Goal: Task Accomplishment & Management: Use online tool/utility

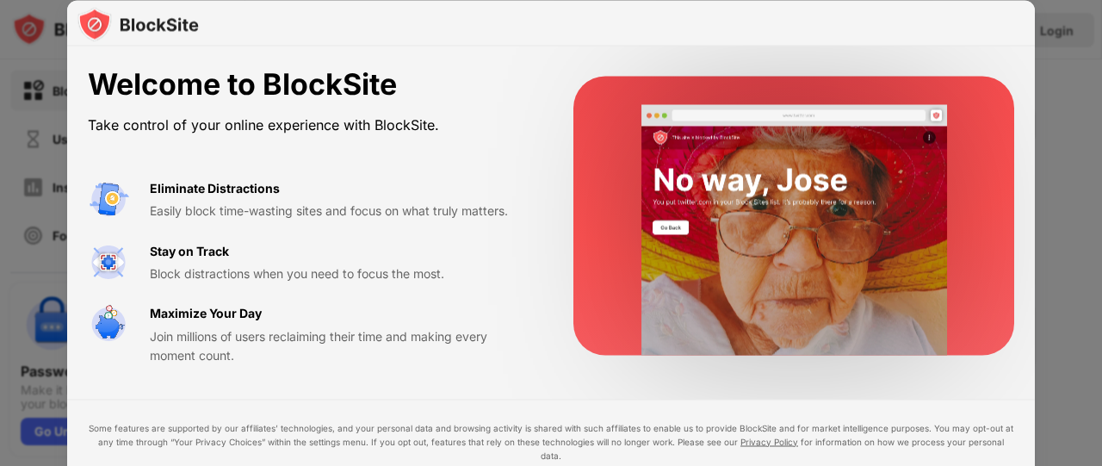
click at [684, 326] on video at bounding box center [794, 229] width 352 height 251
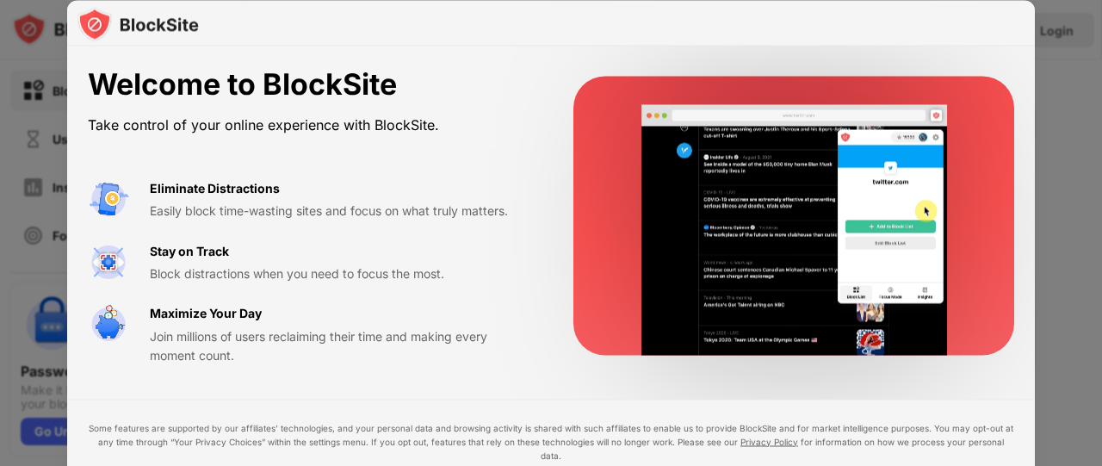
click at [362, 233] on div "Eliminate Distractions Easily block time-wasting sites and focus on what truly …" at bounding box center [310, 271] width 444 height 187
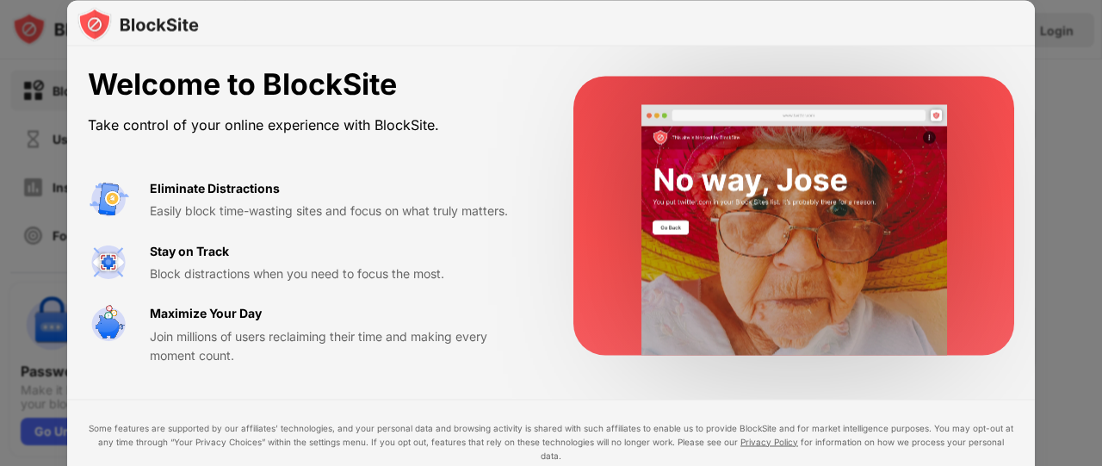
drag, startPoint x: 1084, startPoint y: 191, endPoint x: 966, endPoint y: 152, distance: 124.2
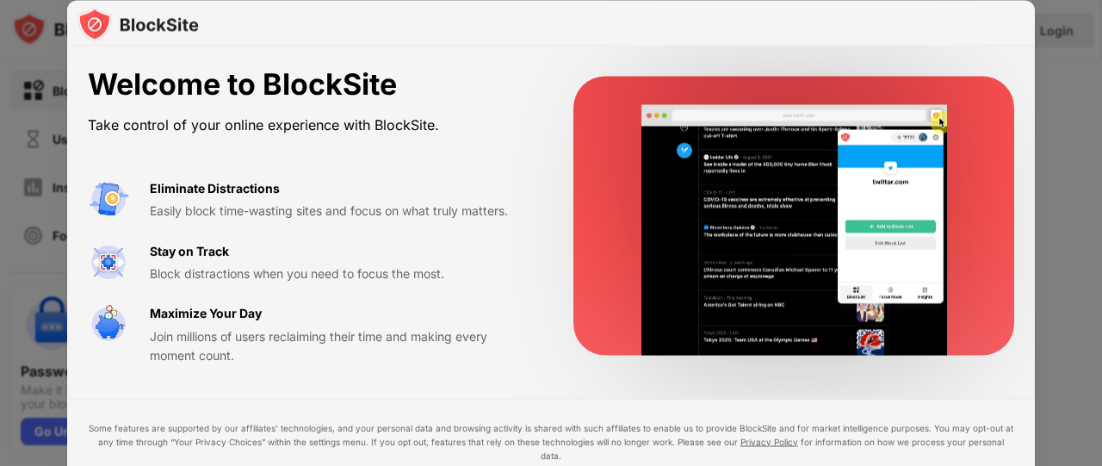
click at [966, 465] on div "Welcome to BlockSite Take control of your online experience with BlockSite. Eli…" at bounding box center [551, 466] width 1102 height 0
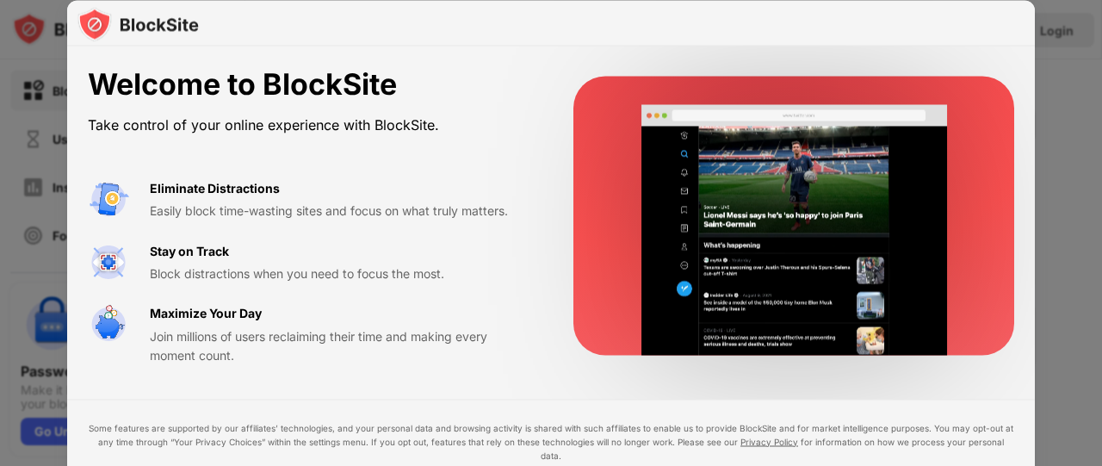
click at [966, 152] on video at bounding box center [794, 229] width 352 height 251
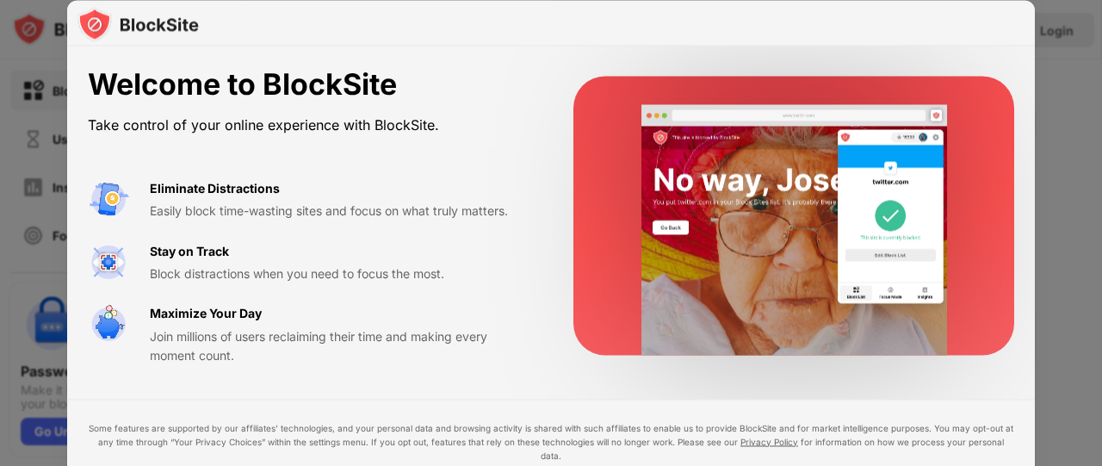
click at [1066, 111] on div at bounding box center [551, 233] width 1102 height 466
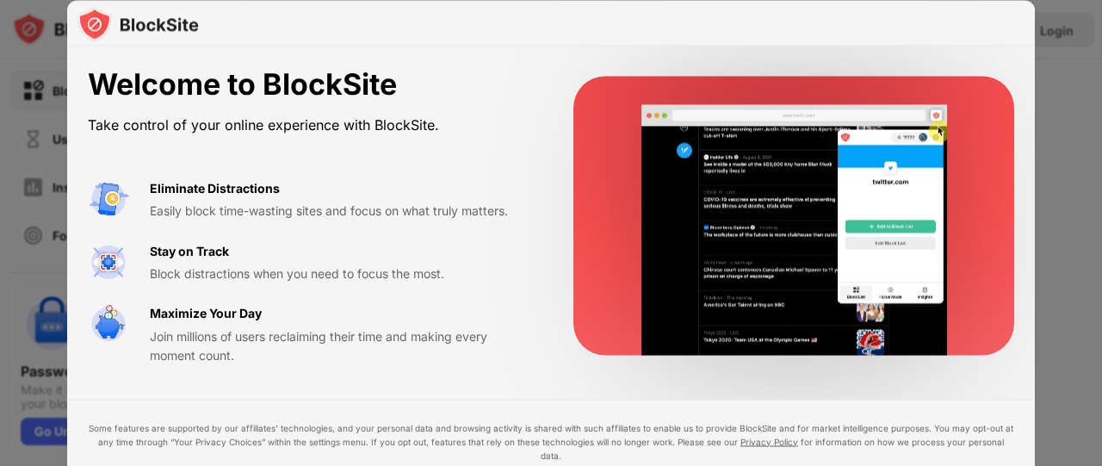
click at [1066, 111] on div at bounding box center [551, 233] width 1102 height 466
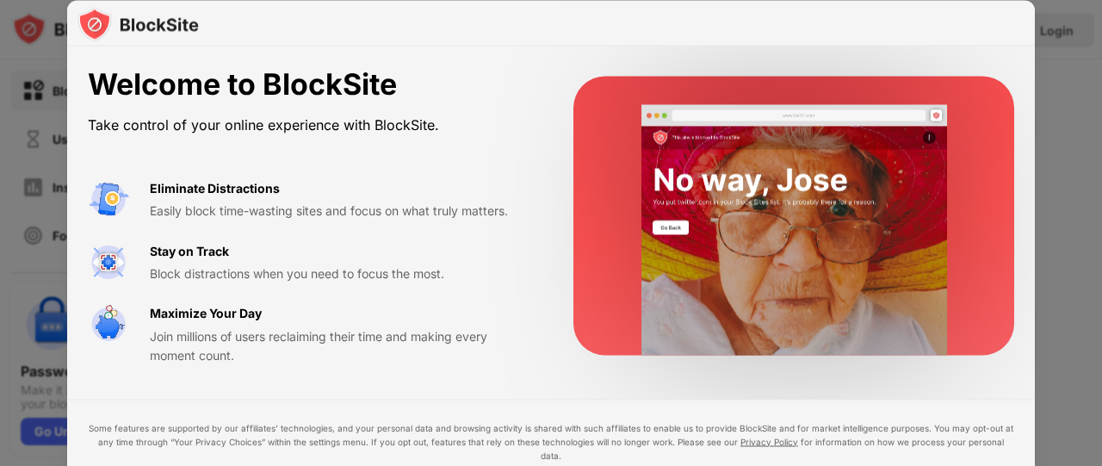
drag, startPoint x: 1066, startPoint y: 111, endPoint x: 390, endPoint y: -29, distance: 690.3
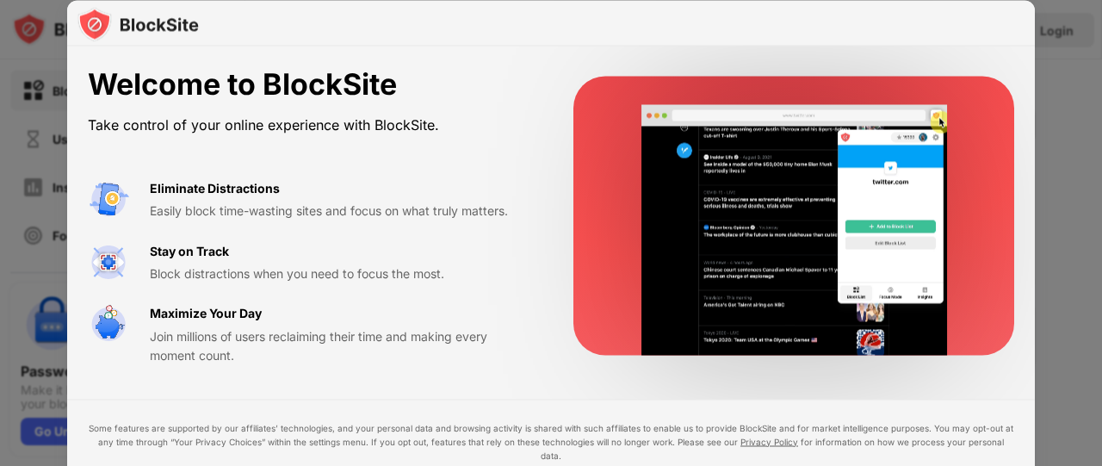
click at [390, 0] on html "Block Sites Usage Limit Insights Focus Mode Password Protection Custom Block Pa…" at bounding box center [551, 233] width 1102 height 466
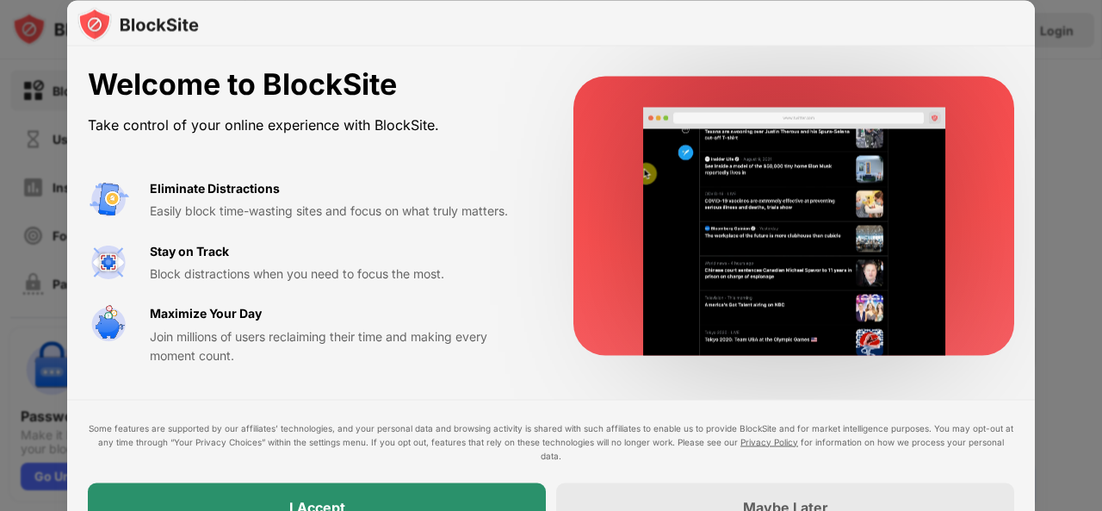
click at [452, 465] on div "I Accept" at bounding box center [317, 506] width 458 height 48
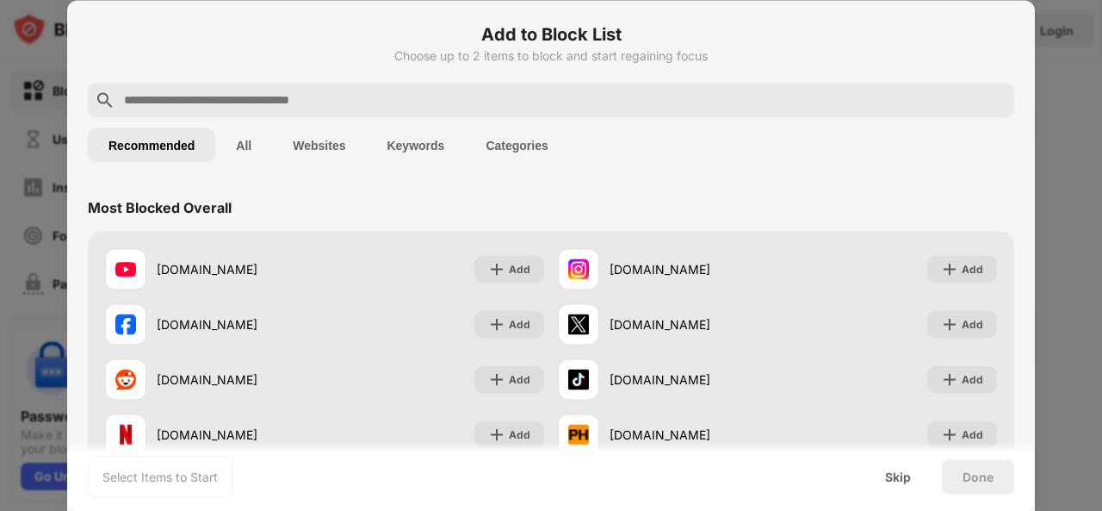
click at [329, 135] on button "Websites" at bounding box center [319, 144] width 94 height 34
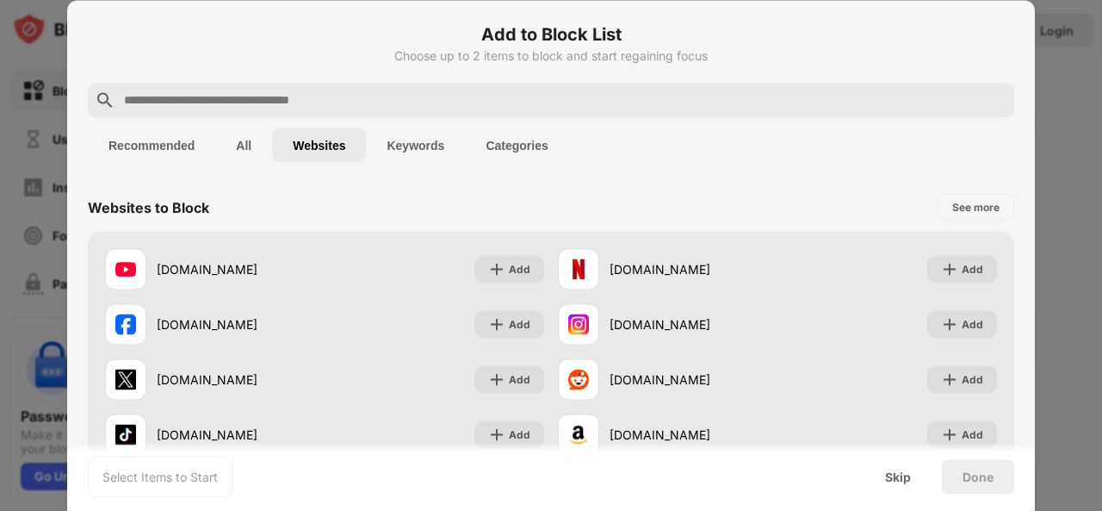
click at [176, 144] on button "Recommended" at bounding box center [151, 144] width 127 height 34
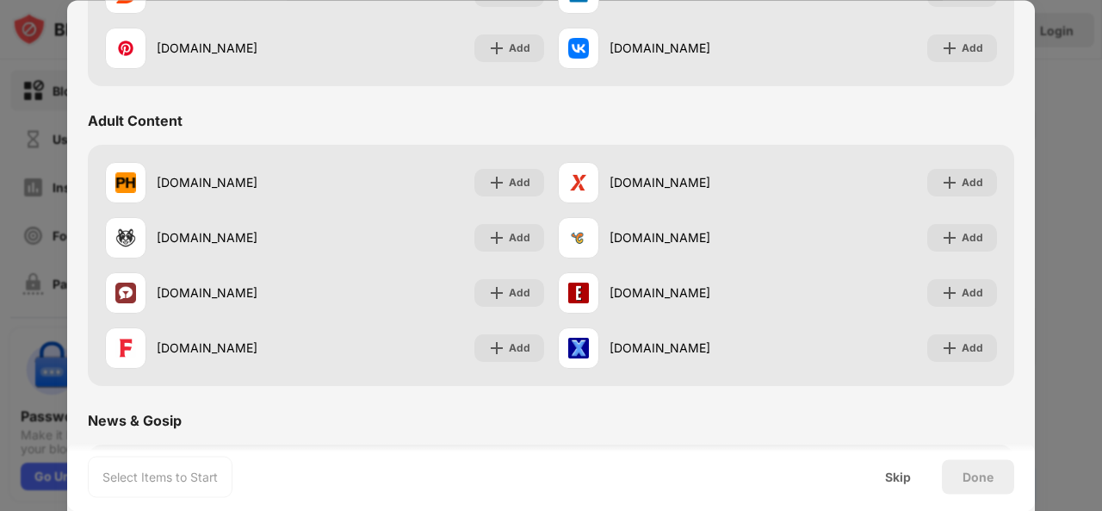
scroll to position [689, 0]
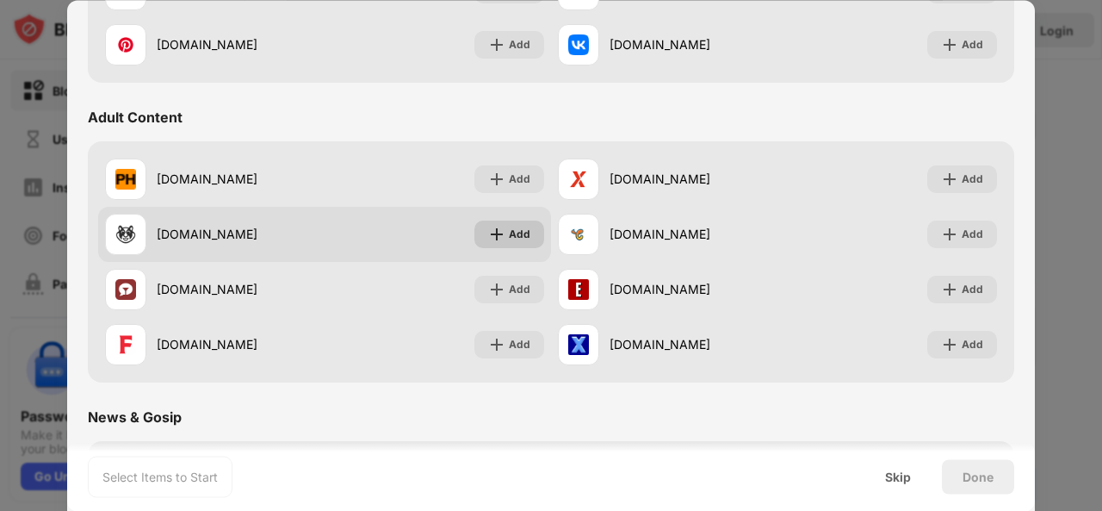
click at [530, 226] on div "Add" at bounding box center [509, 234] width 70 height 28
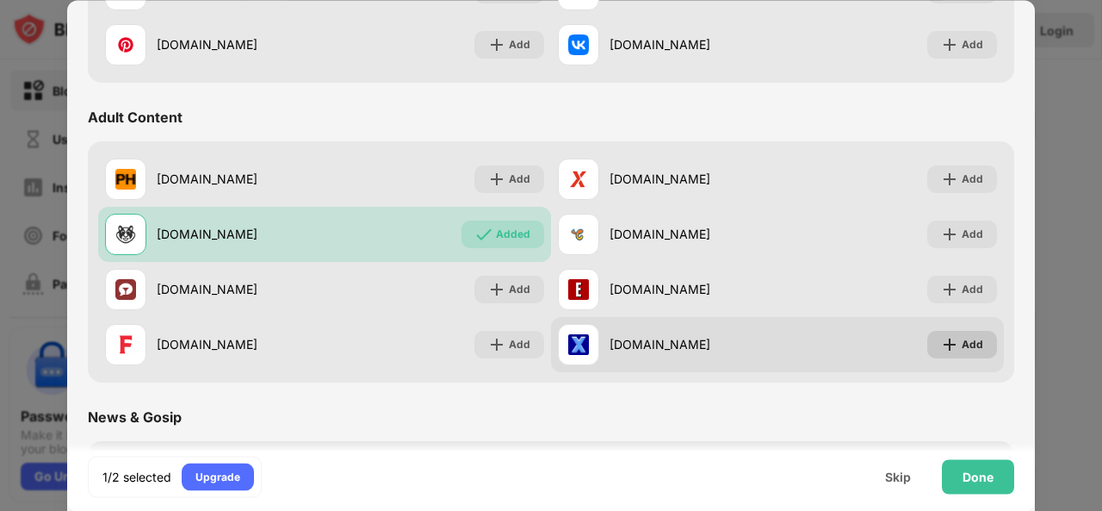
click at [962, 342] on div "Add" at bounding box center [973, 344] width 22 height 17
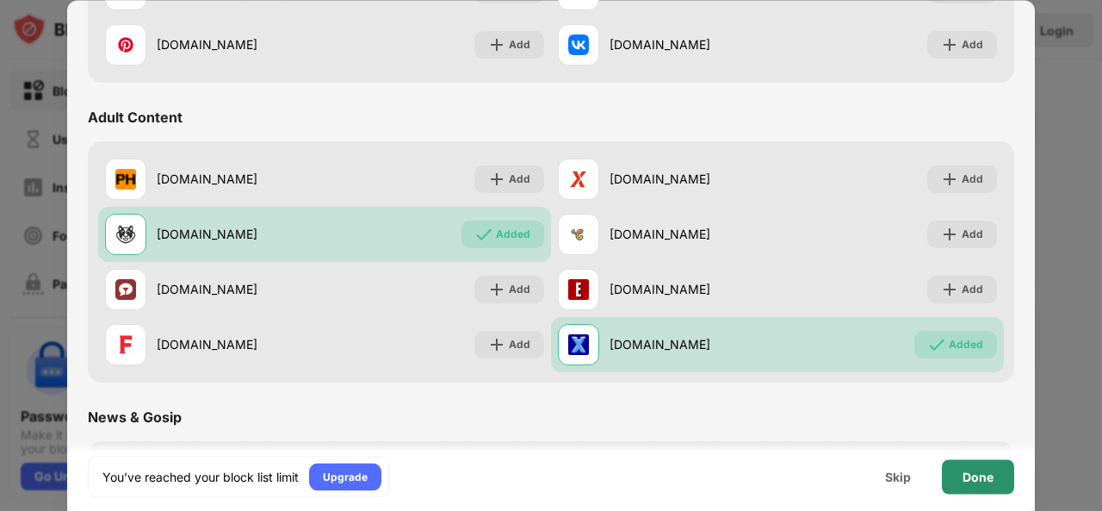
click at [947, 465] on div "Done" at bounding box center [978, 476] width 72 height 34
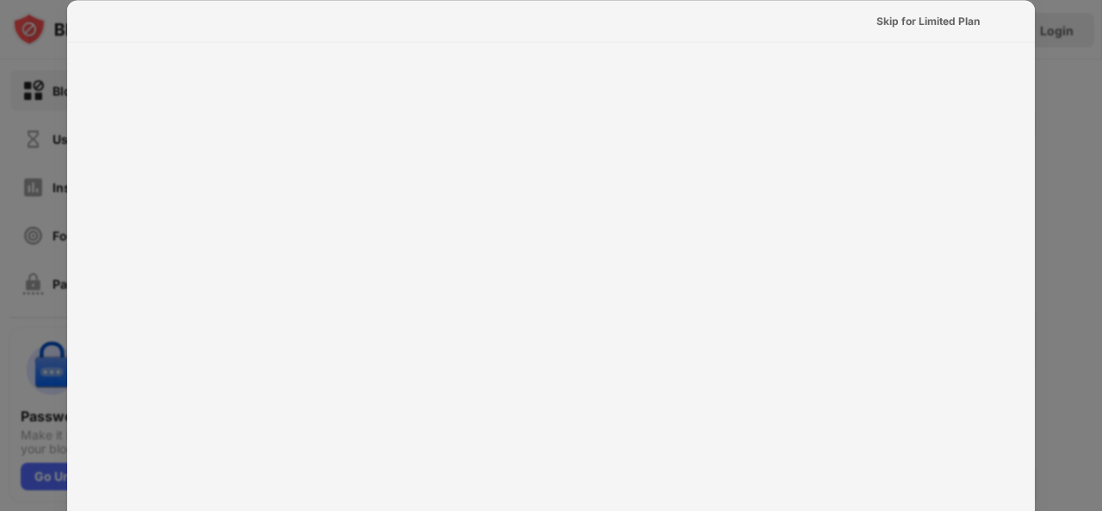
scroll to position [0, 0]
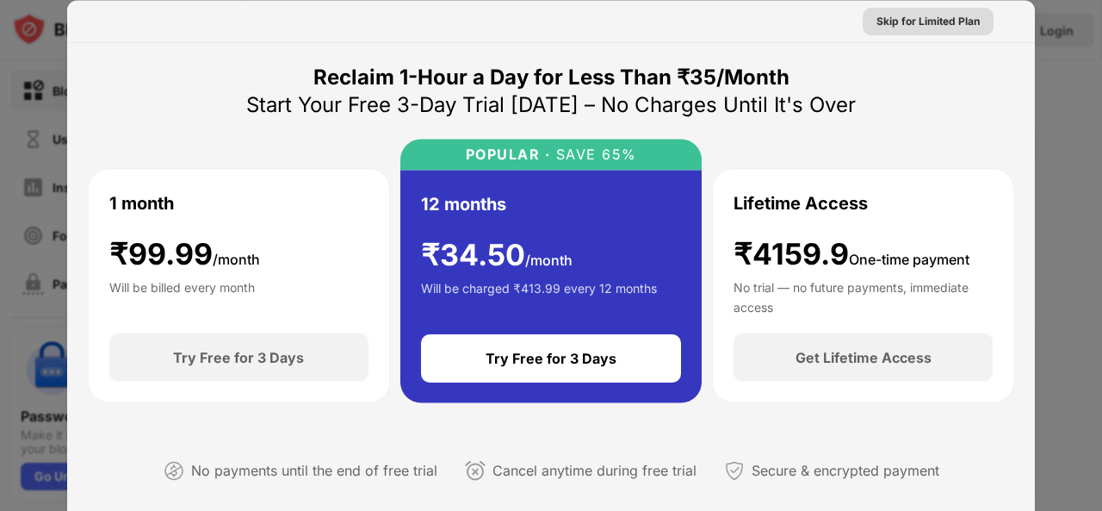
click at [891, 11] on div "Skip for Limited Plan" at bounding box center [928, 21] width 131 height 28
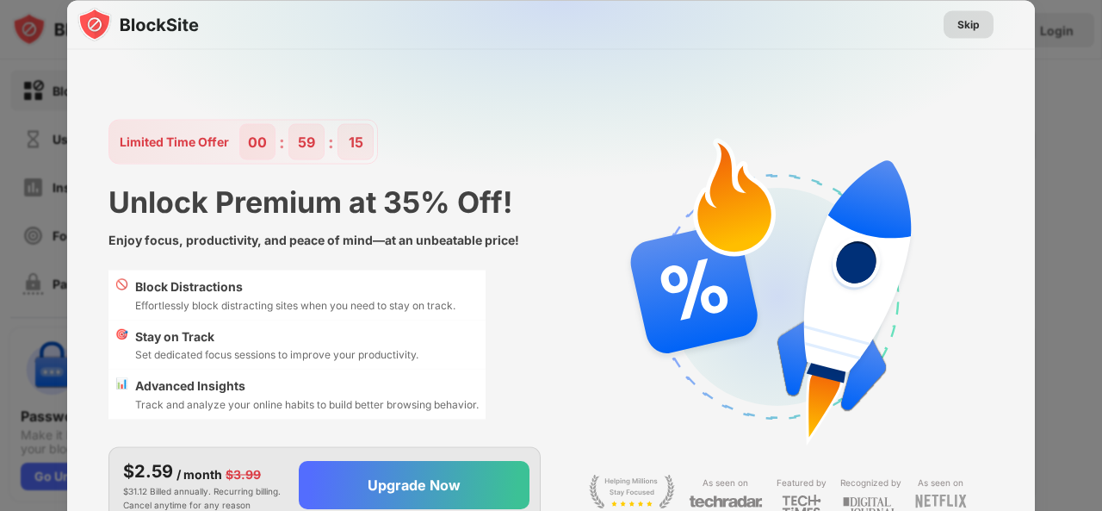
click at [964, 22] on div "Skip" at bounding box center [968, 23] width 22 height 17
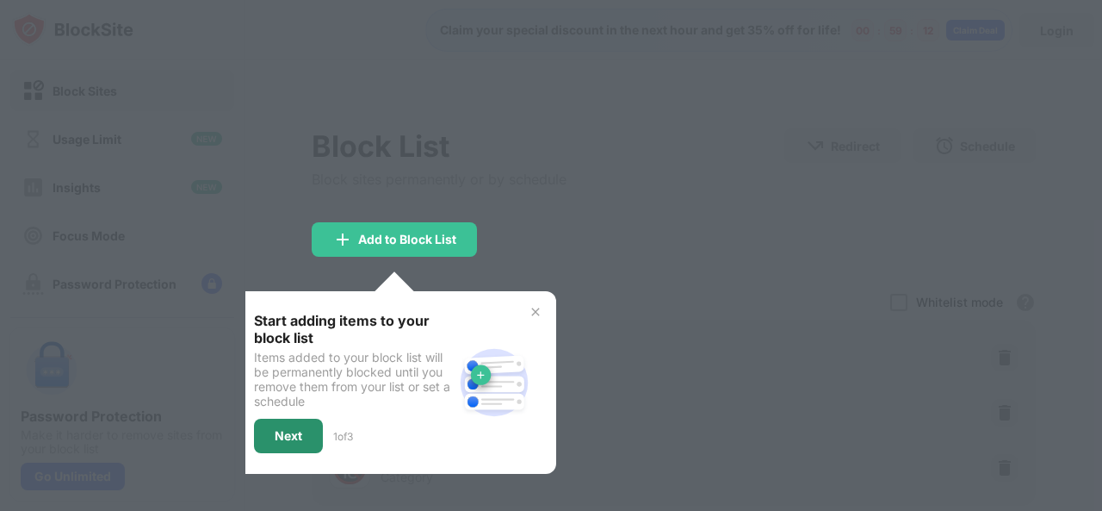
click at [307, 435] on div "Next" at bounding box center [288, 435] width 69 height 34
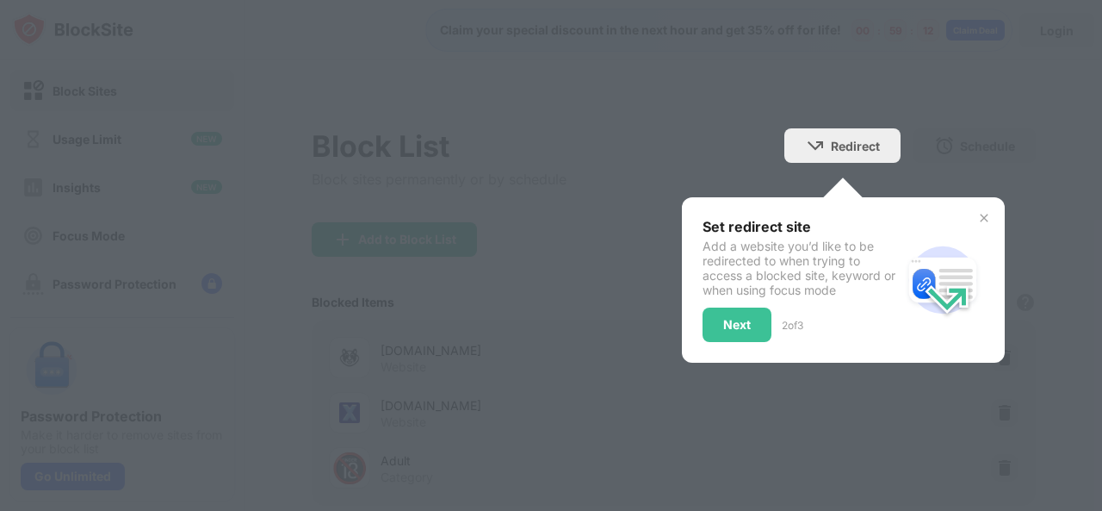
click at [307, 435] on div at bounding box center [551, 255] width 1102 height 511
click at [706, 335] on div "Next" at bounding box center [737, 324] width 69 height 34
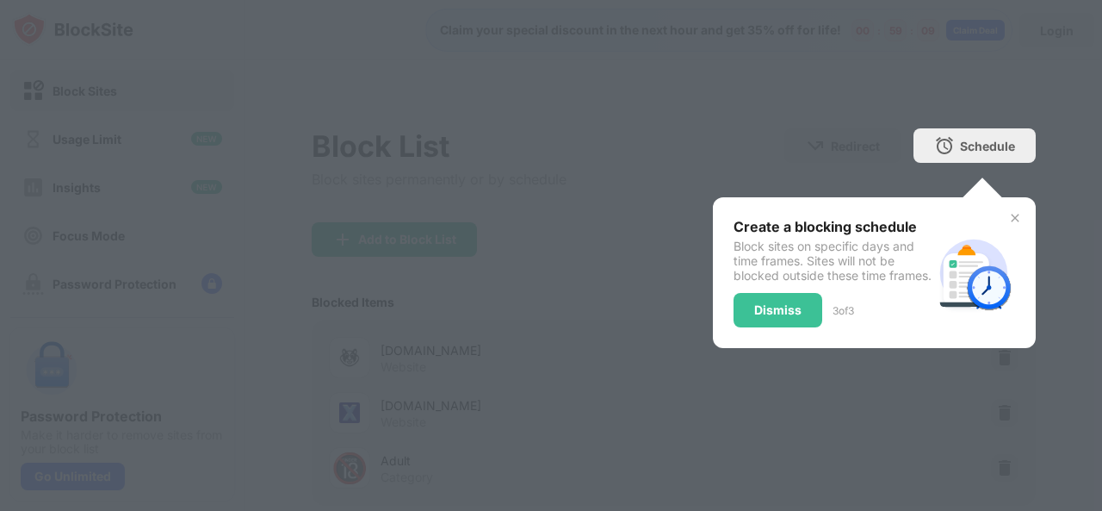
click at [730, 340] on div "Create a blocking schedule Block sites on specific days and time frames. Sites …" at bounding box center [874, 272] width 323 height 151
click at [740, 327] on div "Dismiss" at bounding box center [778, 310] width 89 height 34
